Goal: Find specific page/section: Find specific page/section

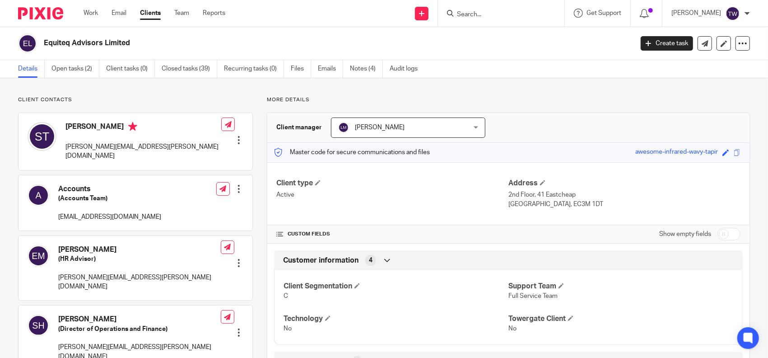
click at [515, 15] on input "Search" at bounding box center [496, 15] width 81 height 8
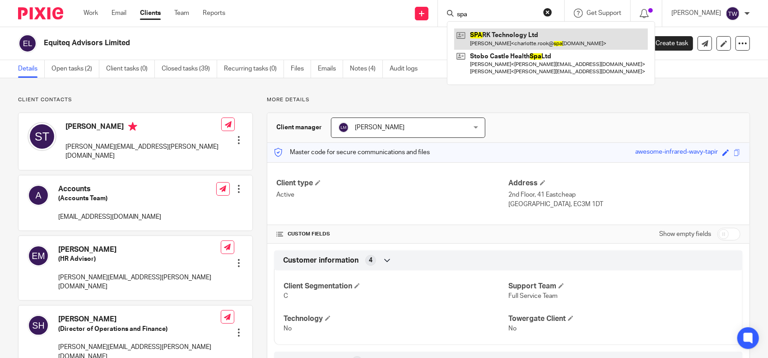
type input "spa"
click at [540, 44] on link at bounding box center [551, 38] width 194 height 21
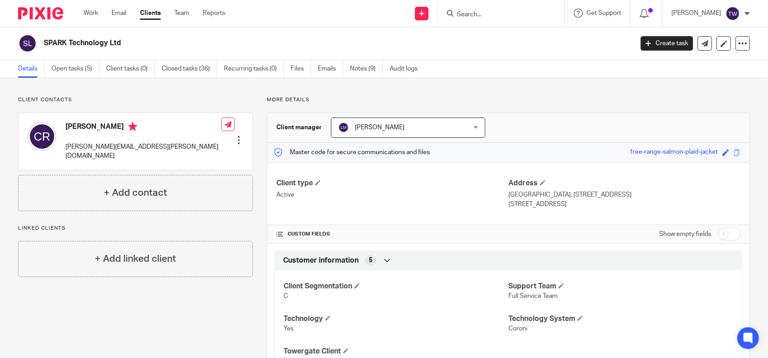
drag, startPoint x: 623, startPoint y: 152, endPoint x: 705, endPoint y: 152, distance: 82.2
click at [705, 152] on div "free-range-salmon-plaid-jacket" at bounding box center [674, 152] width 88 height 10
